Goal: Task Accomplishment & Management: Manage account settings

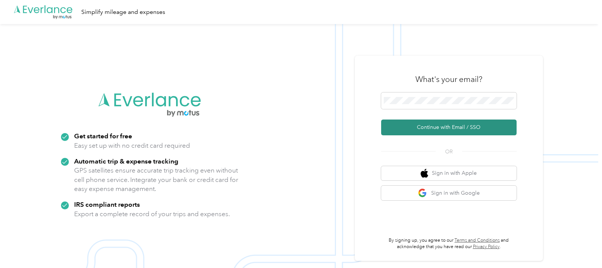
click at [432, 129] on button "Continue with Email / SSO" at bounding box center [448, 128] width 135 height 16
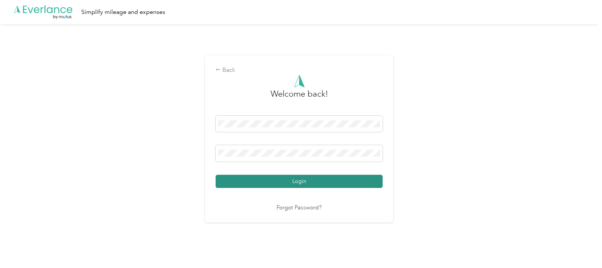
click at [291, 185] on button "Login" at bounding box center [299, 181] width 167 height 13
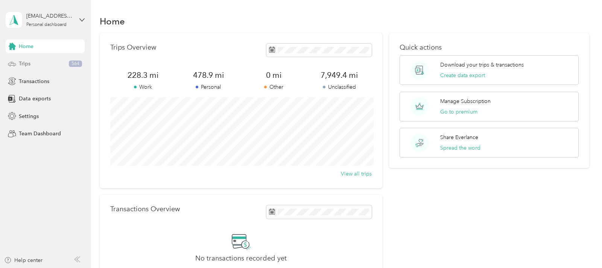
click at [48, 66] on div "Trips 564" at bounding box center [45, 64] width 79 height 14
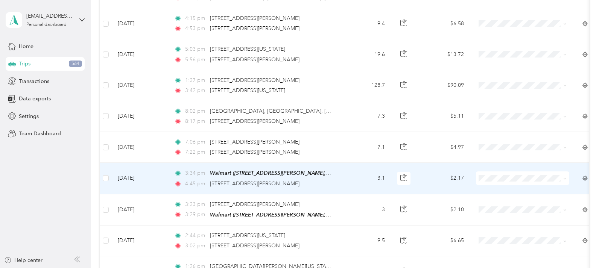
scroll to position [763, 0]
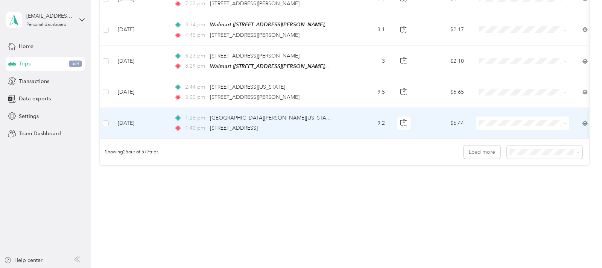
click at [521, 168] on span "Real Estate" at bounding box center [530, 171] width 70 height 8
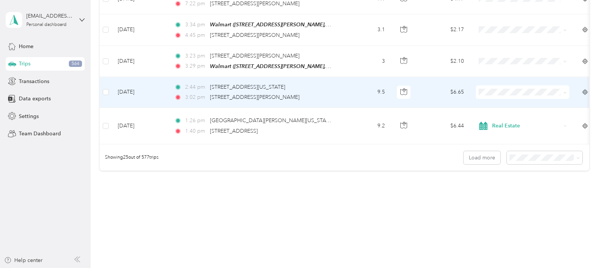
click at [520, 139] on span "Real Estate" at bounding box center [530, 138] width 70 height 8
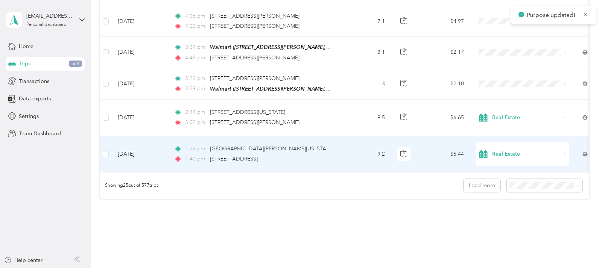
scroll to position [725, 0]
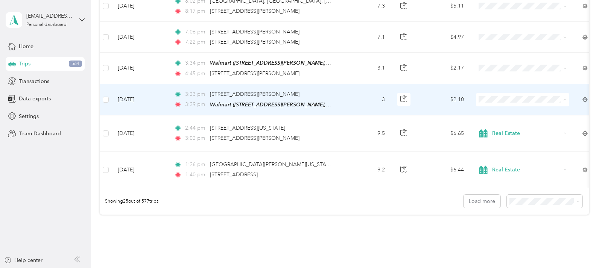
click at [518, 125] on span "Personal" at bounding box center [530, 128] width 70 height 8
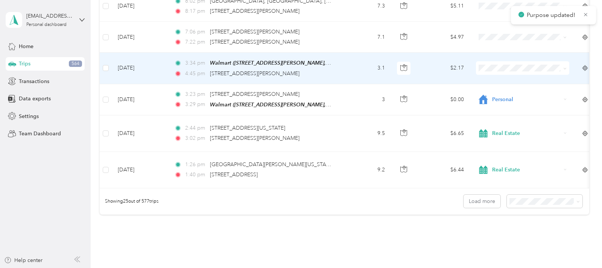
click at [510, 96] on span "Personal" at bounding box center [530, 97] width 70 height 8
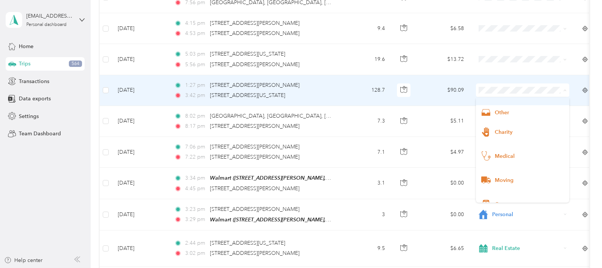
scroll to position [59, 0]
click at [529, 137] on span "Medical" at bounding box center [522, 142] width 83 height 19
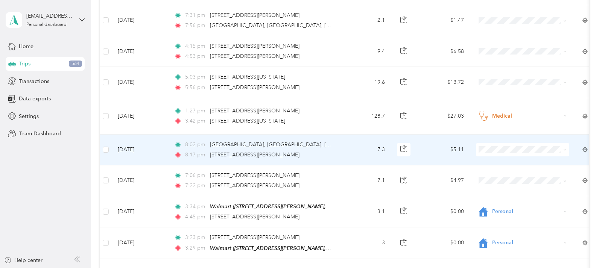
scroll to position [571, 0]
